Goal: Check status

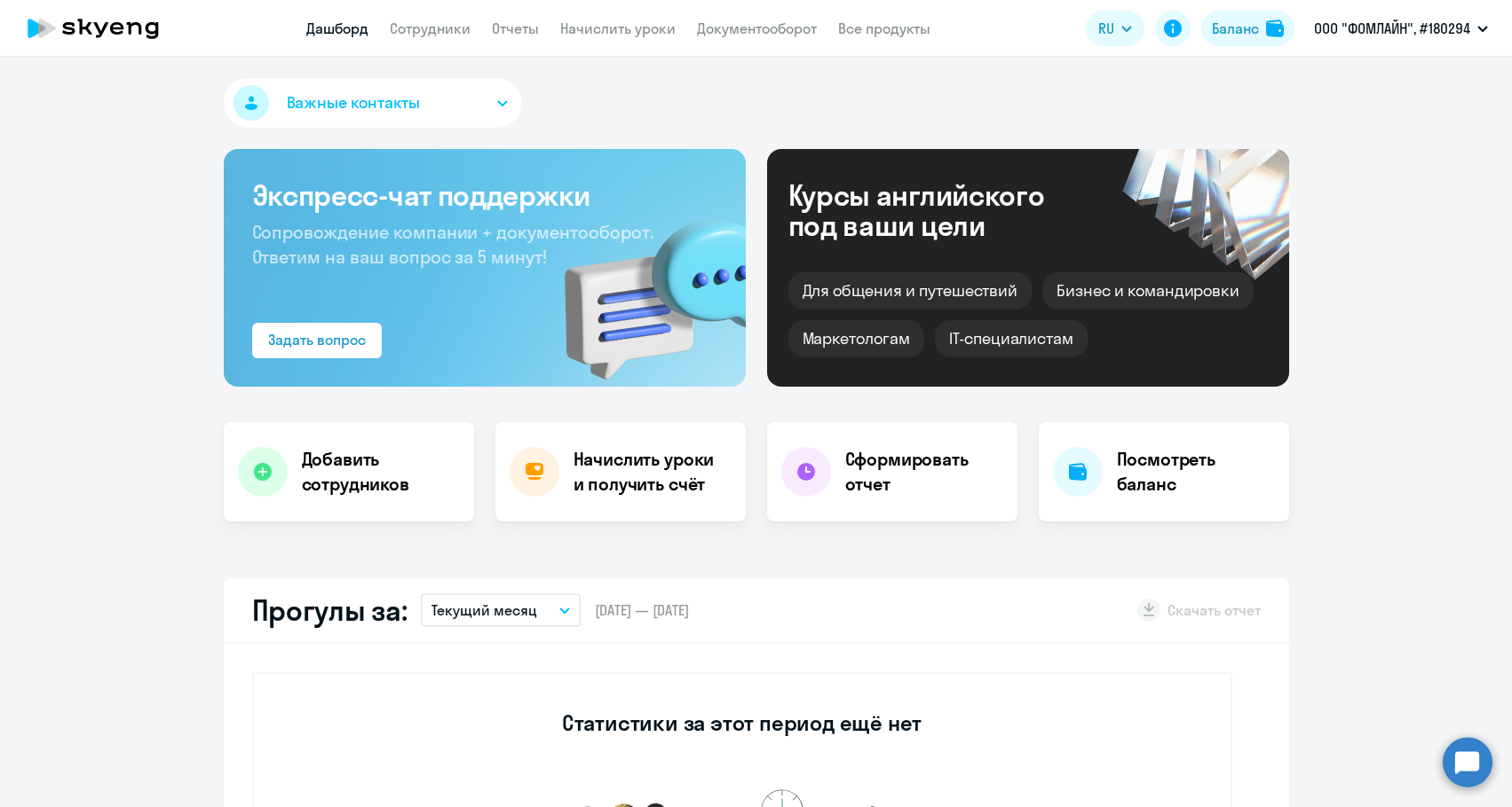
select select "30"
click at [1255, 17] on div "Баланс" at bounding box center [1235, 28] width 47 height 21
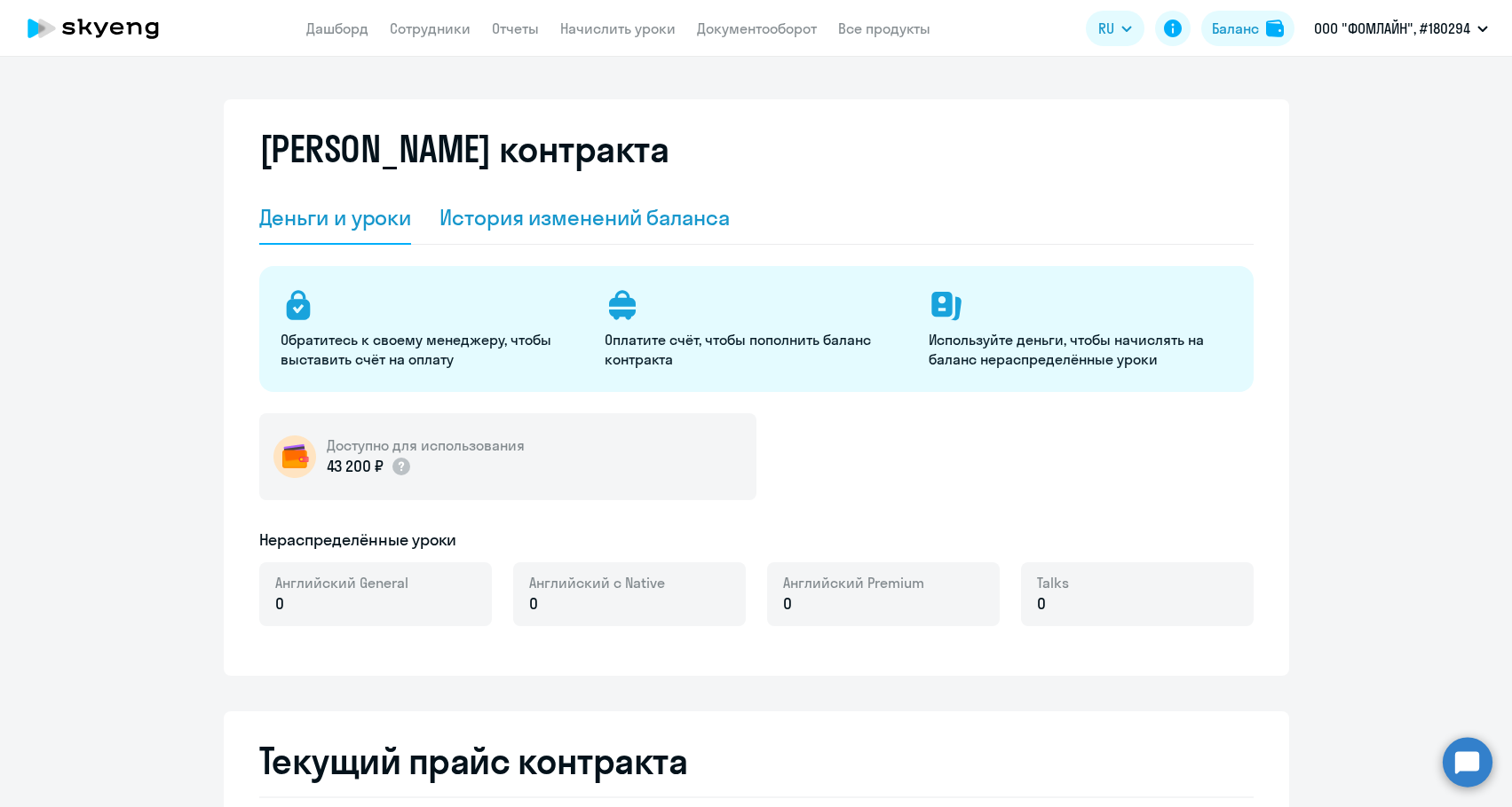
select select "english_adult_not_native_speaker"
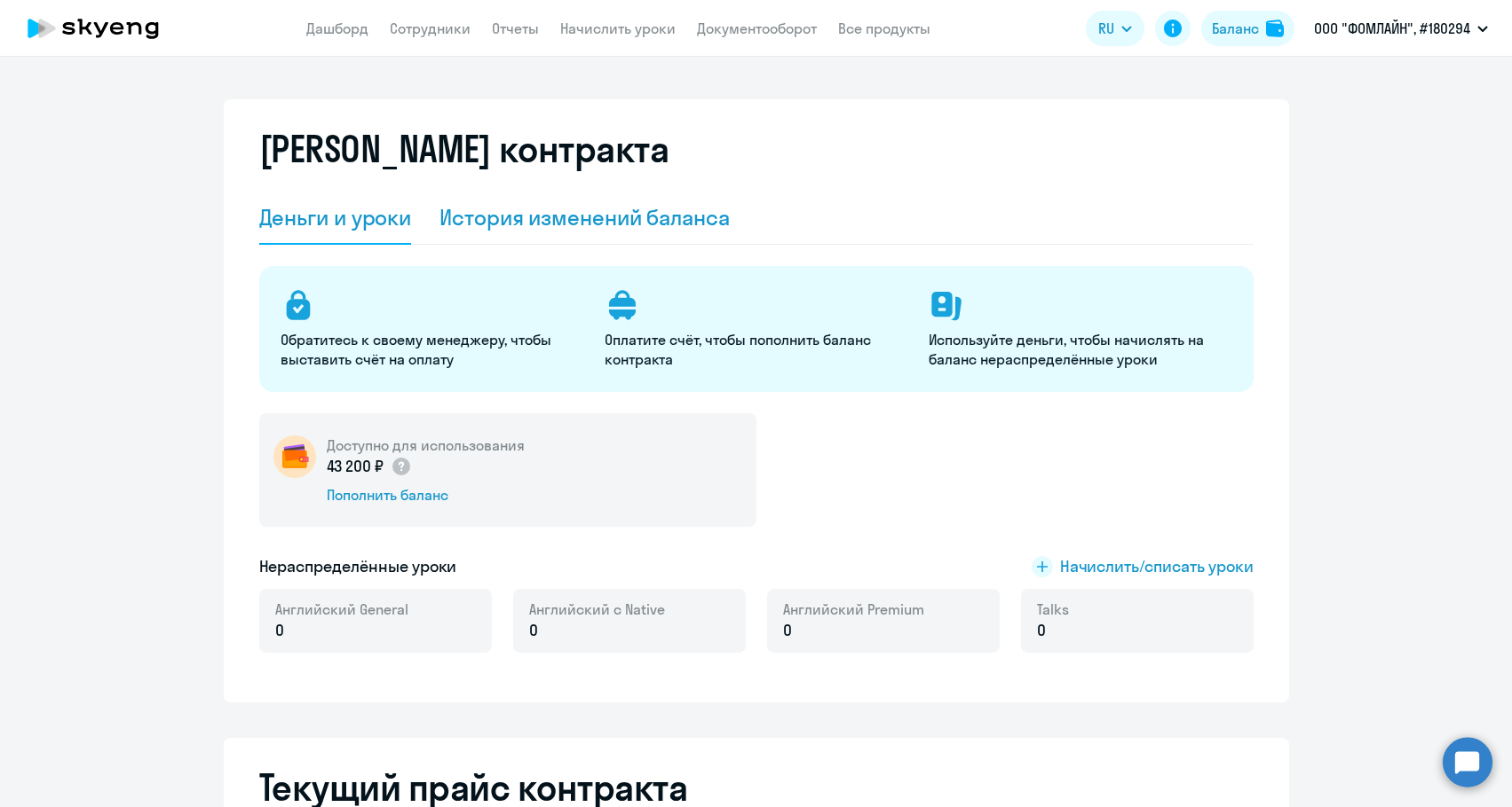
click at [633, 212] on div "История изменений баланса" at bounding box center [585, 217] width 290 height 28
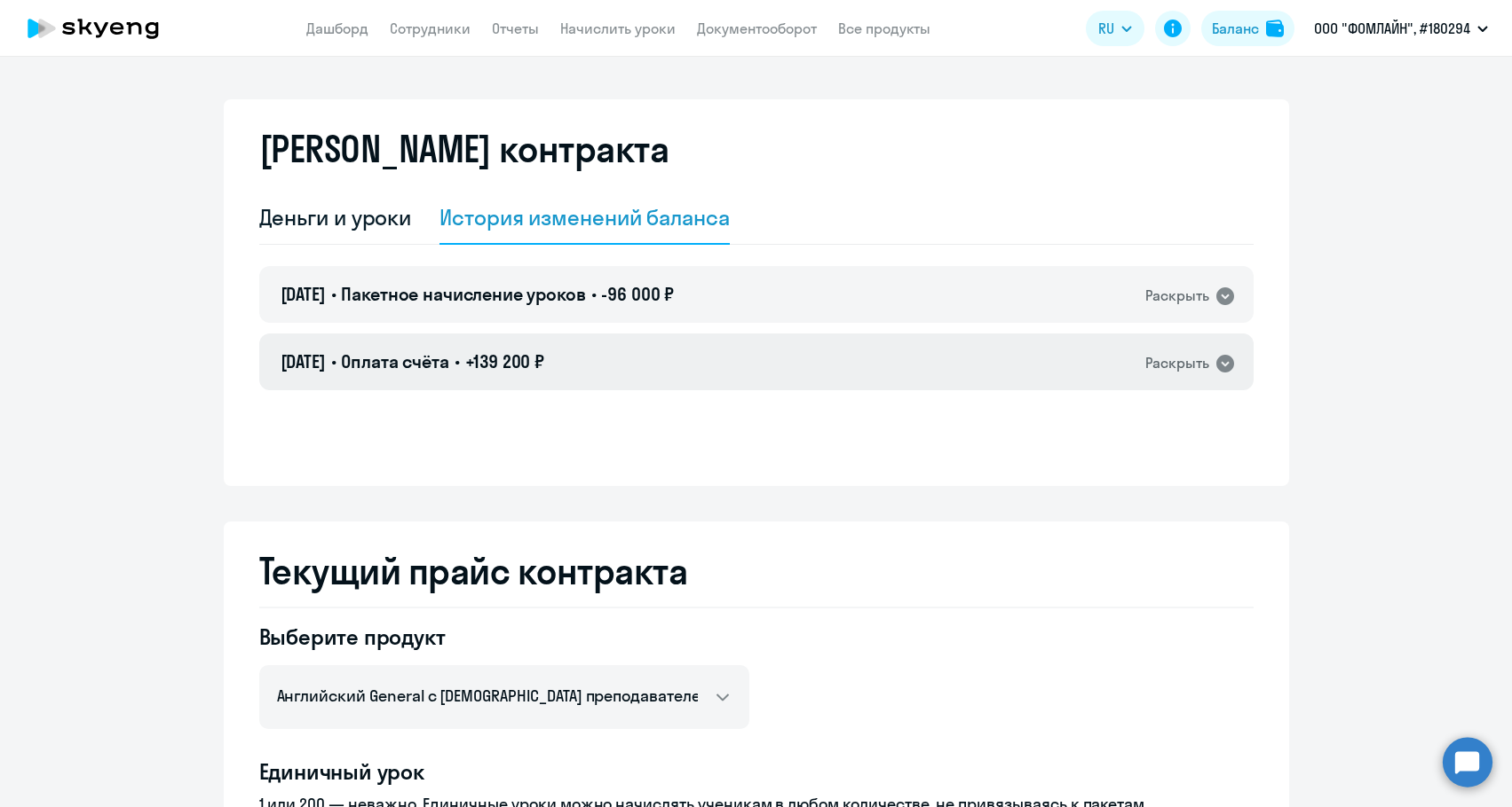
click at [654, 357] on div "[DATE] • Оплата счёта • +139 200 ₽ Раскрыть" at bounding box center [756, 362] width 994 height 57
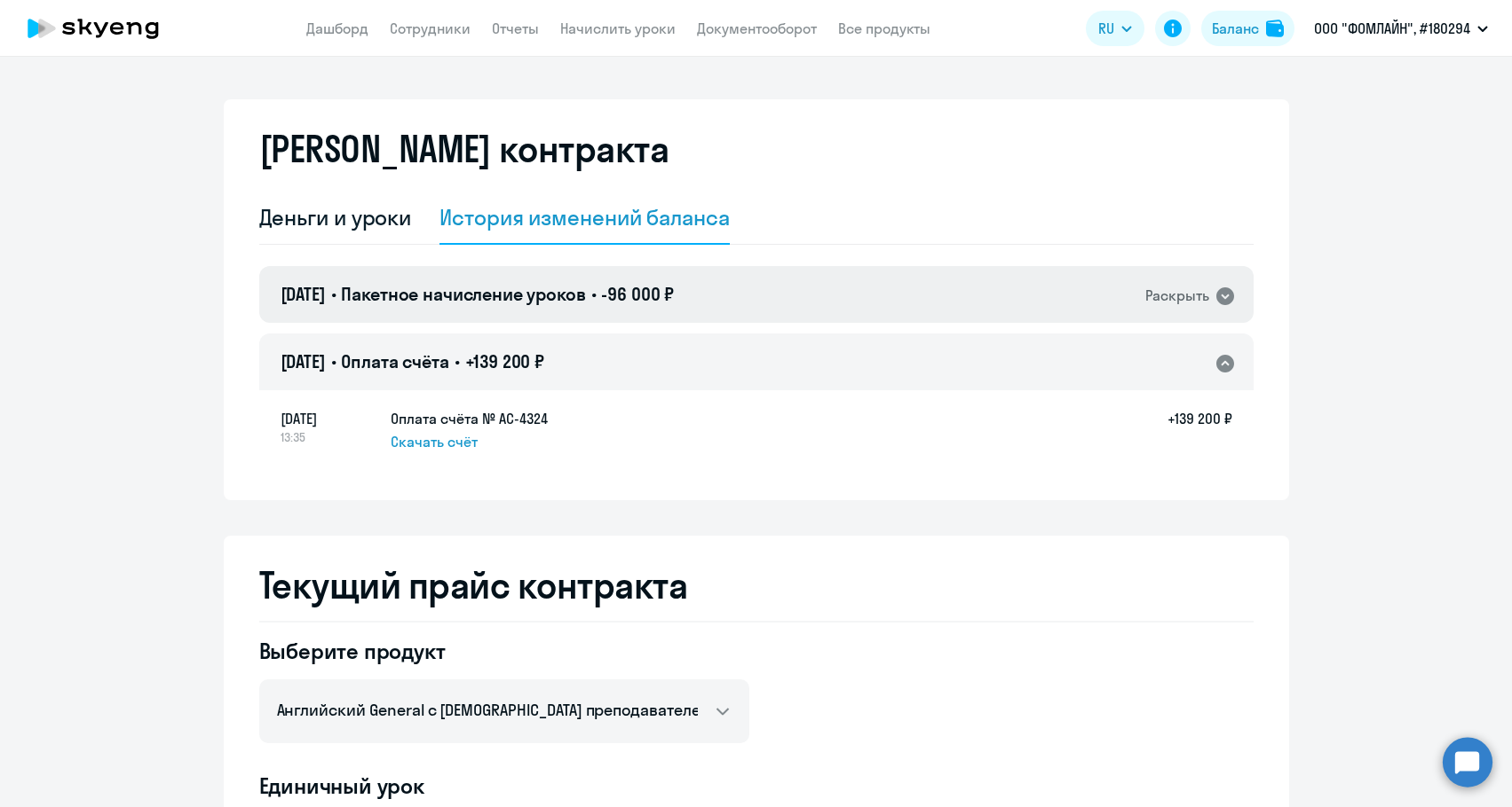
click at [674, 303] on span "-96 000 ₽" at bounding box center [637, 294] width 73 height 22
